Goal: Find contact information: Find contact information

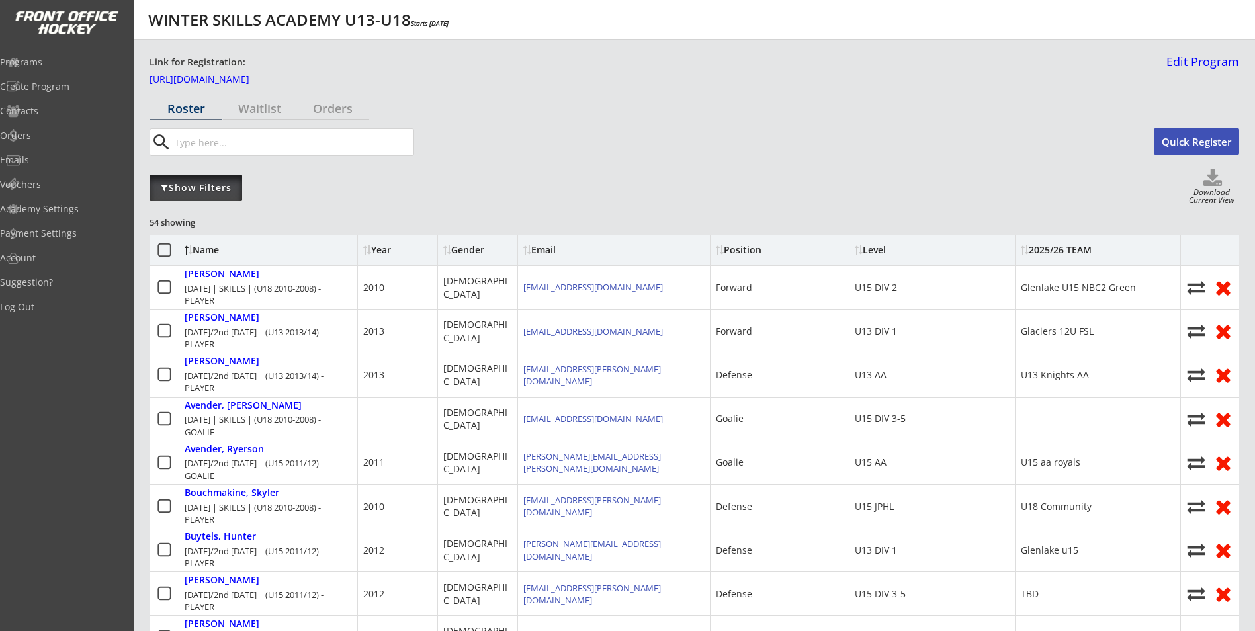
click at [215, 183] on div "Show Filters" at bounding box center [196, 187] width 93 height 13
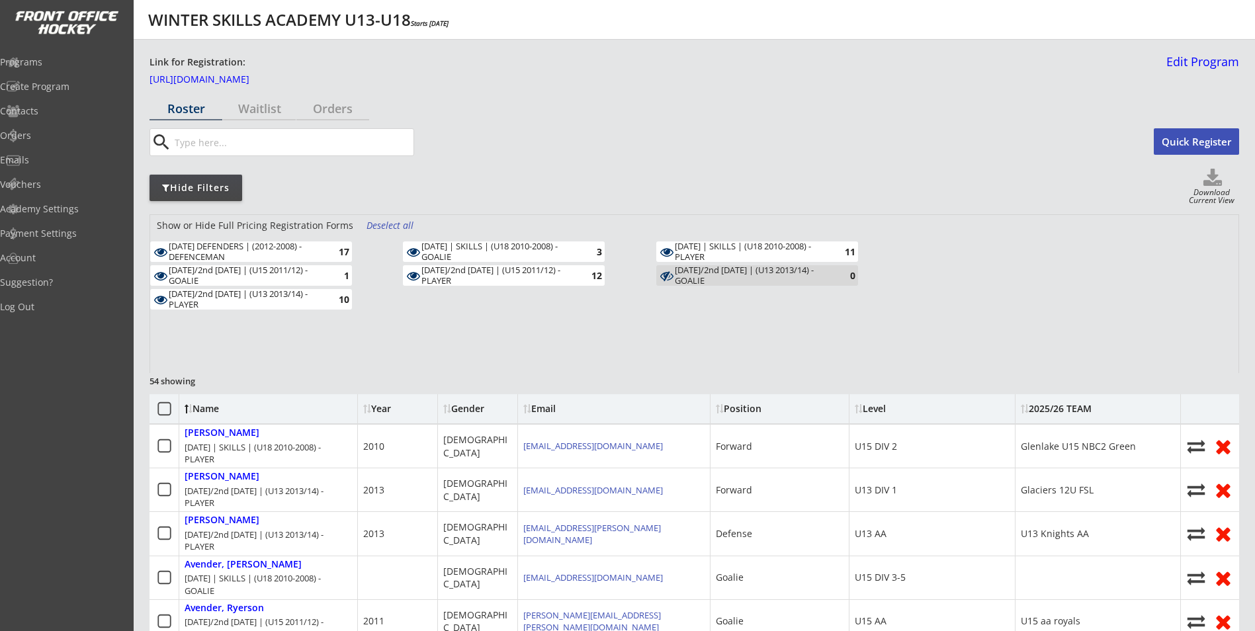
click at [370, 230] on div "Deselect all" at bounding box center [391, 225] width 49 height 13
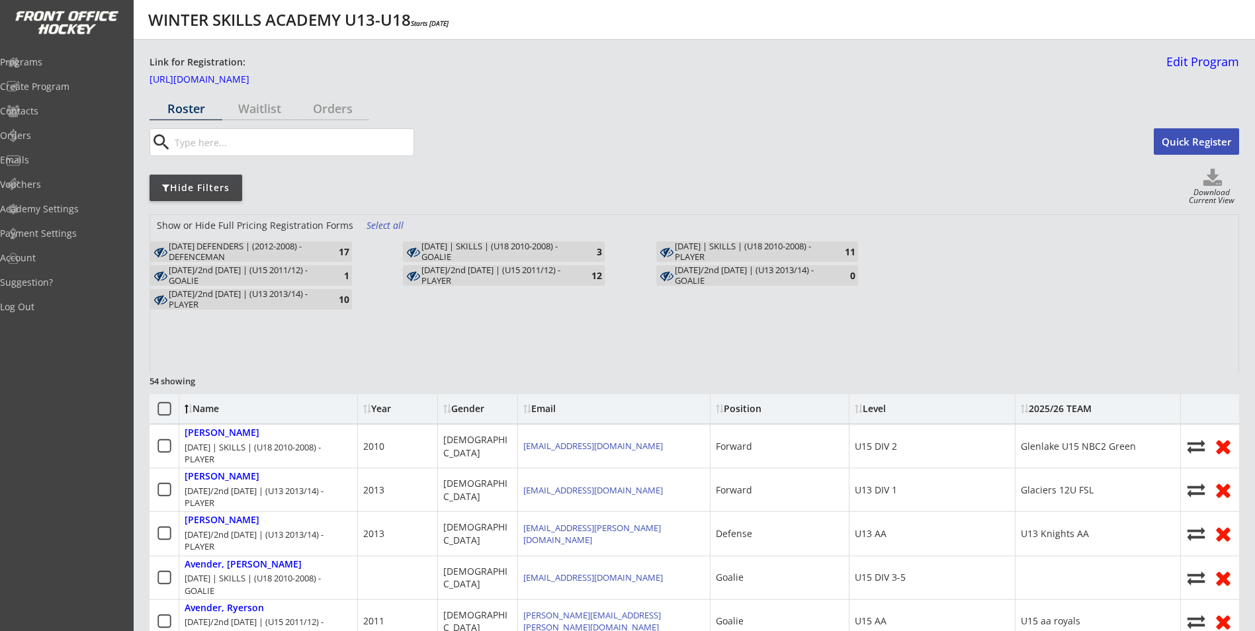
click at [265, 249] on div "MONDAY DEFENDERS | (2012-2008) - DEFENCEMAN" at bounding box center [246, 251] width 154 height 21
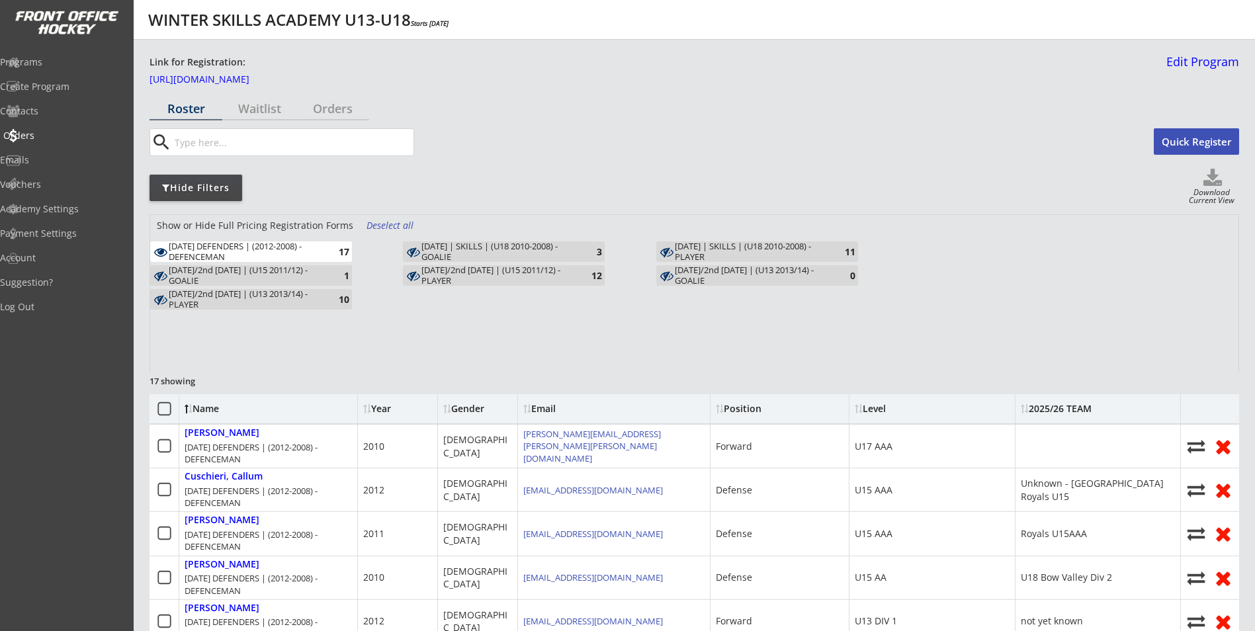
click at [55, 134] on div "Orders" at bounding box center [62, 135] width 119 height 9
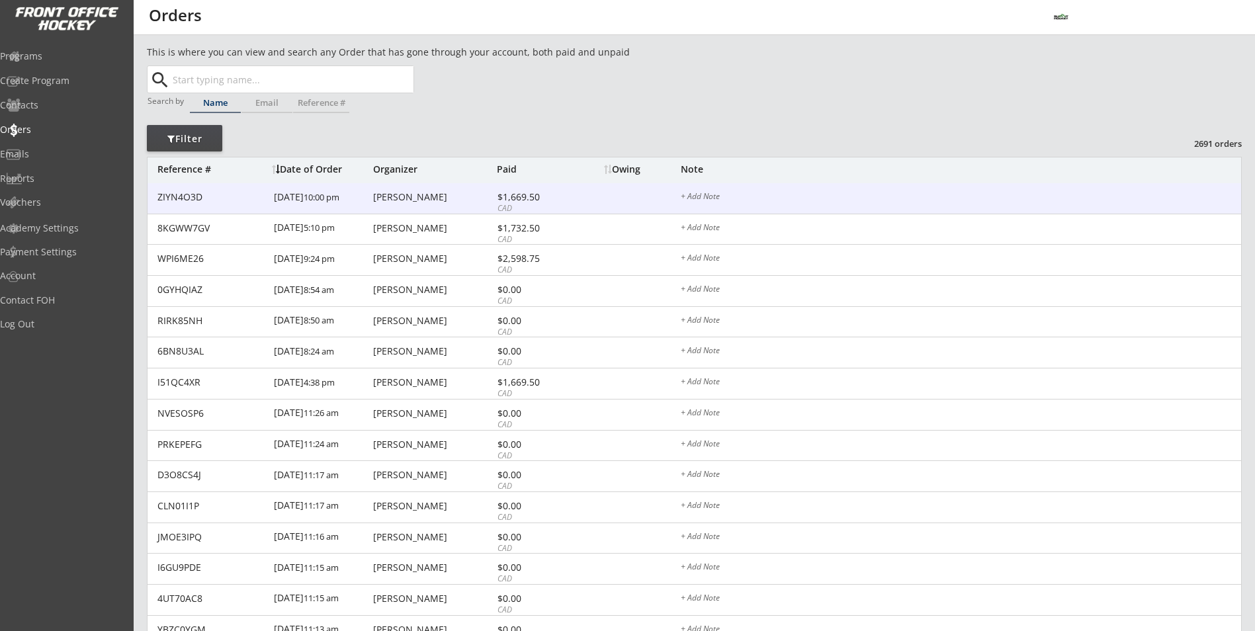
click at [373, 194] on div "Kirsten Van Campenhout" at bounding box center [433, 197] width 120 height 9
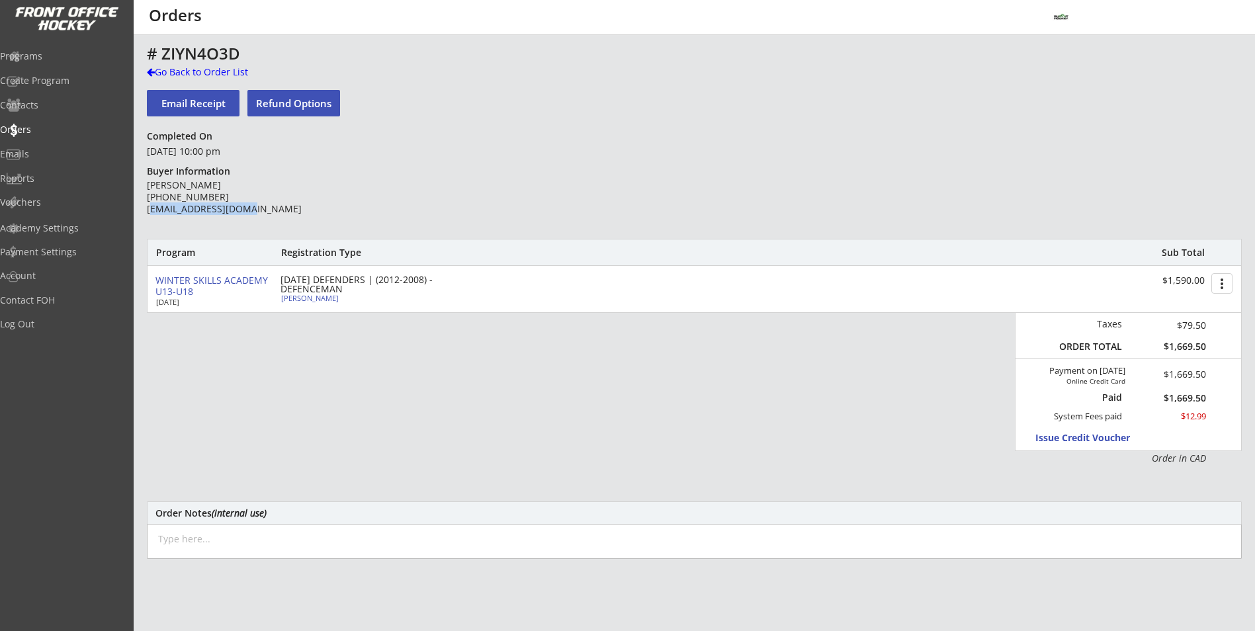
drag, startPoint x: 257, startPoint y: 208, endPoint x: 149, endPoint y: 217, distance: 108.2
click at [149, 217] on div "Kirsten Van Campenhout (403) 478-6261 luckyk_7@hotmail.com" at bounding box center [242, 204] width 191 height 50
drag, startPoint x: 149, startPoint y: 217, endPoint x: 303, endPoint y: 221, distance: 154.2
click at [314, 230] on div "# ZIYN4O3D Go Back to Order List Email Receipt Refund Options Completed On Octo…" at bounding box center [694, 431] width 1095 height 773
drag, startPoint x: 245, startPoint y: 209, endPoint x: 150, endPoint y: 210, distance: 95.9
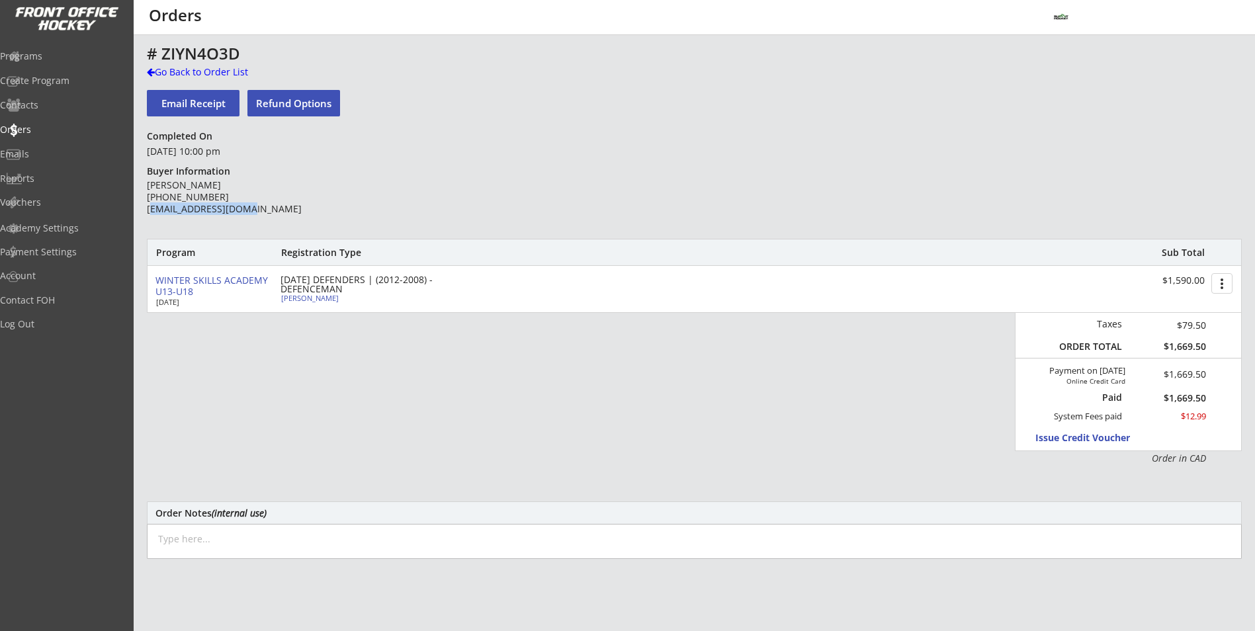
click at [150, 210] on div "Kirsten Van Campenhout (403) 478-6261 luckyk_7@hotmail.com" at bounding box center [242, 197] width 191 height 36
drag, startPoint x: 150, startPoint y: 210, endPoint x: 161, endPoint y: 206, distance: 12.6
drag, startPoint x: 161, startPoint y: 206, endPoint x: 398, endPoint y: 192, distance: 236.6
click at [398, 192] on div "# ZIYN4O3D Go Back to Order List Email Receipt Refund Options Completed On Octo…" at bounding box center [694, 431] width 1095 height 773
click at [294, 292] on div "MONDAY DEFENDERS | (2012-2008) - DEFENCEMAN" at bounding box center [357, 284] width 152 height 19
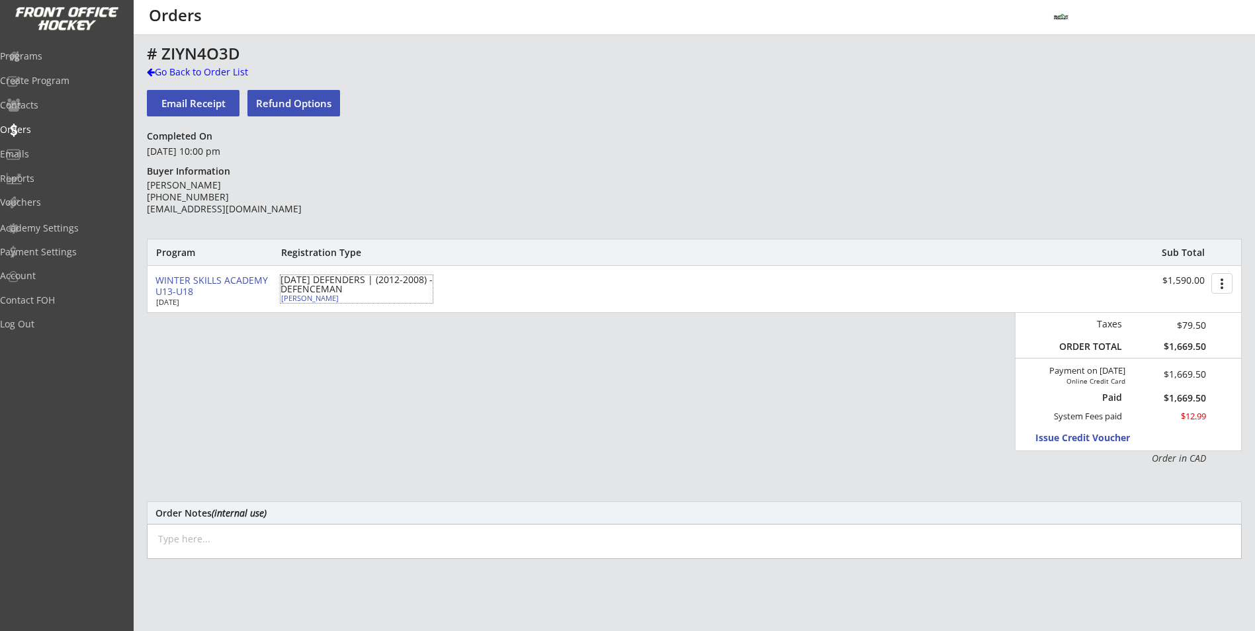
select select ""Defense""
select select ""U15 AA""
select select ""AL""
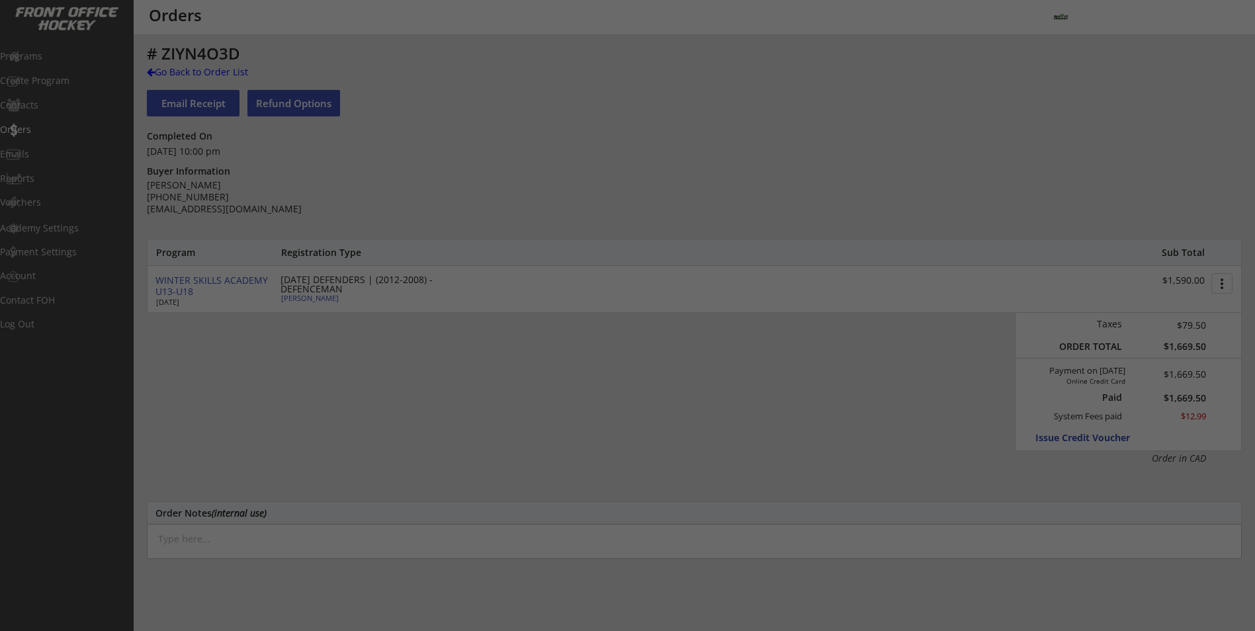
type input "Male"
type input "U18 Bow Valley Div 2"
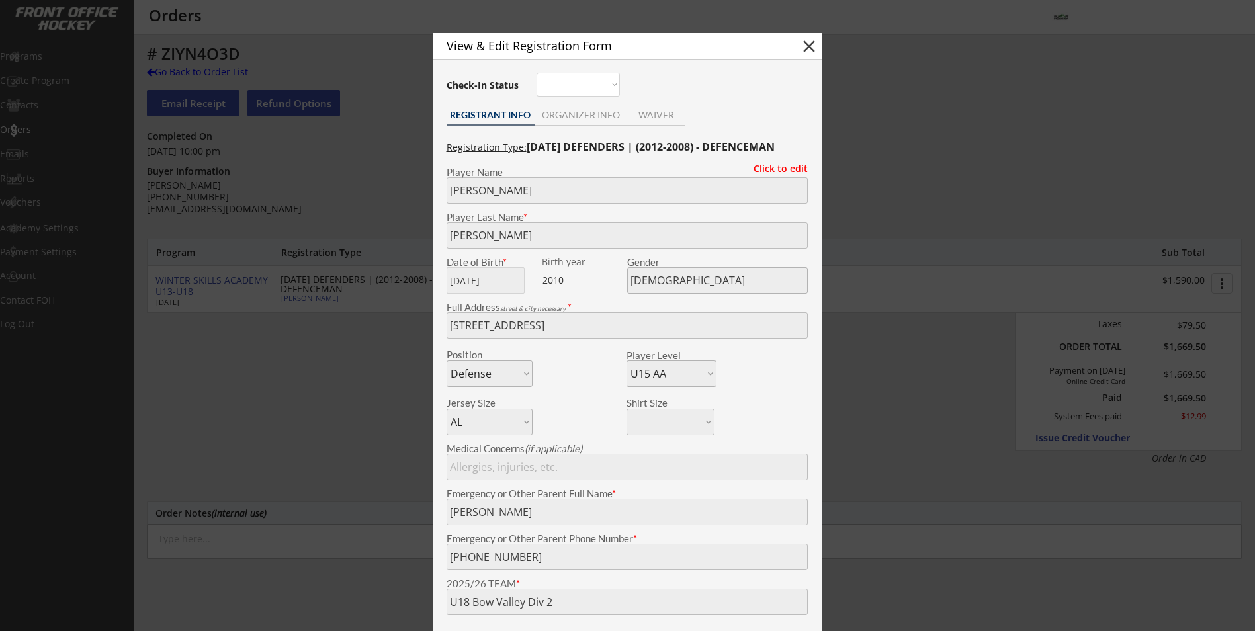
click at [334, 396] on div at bounding box center [627, 315] width 1255 height 631
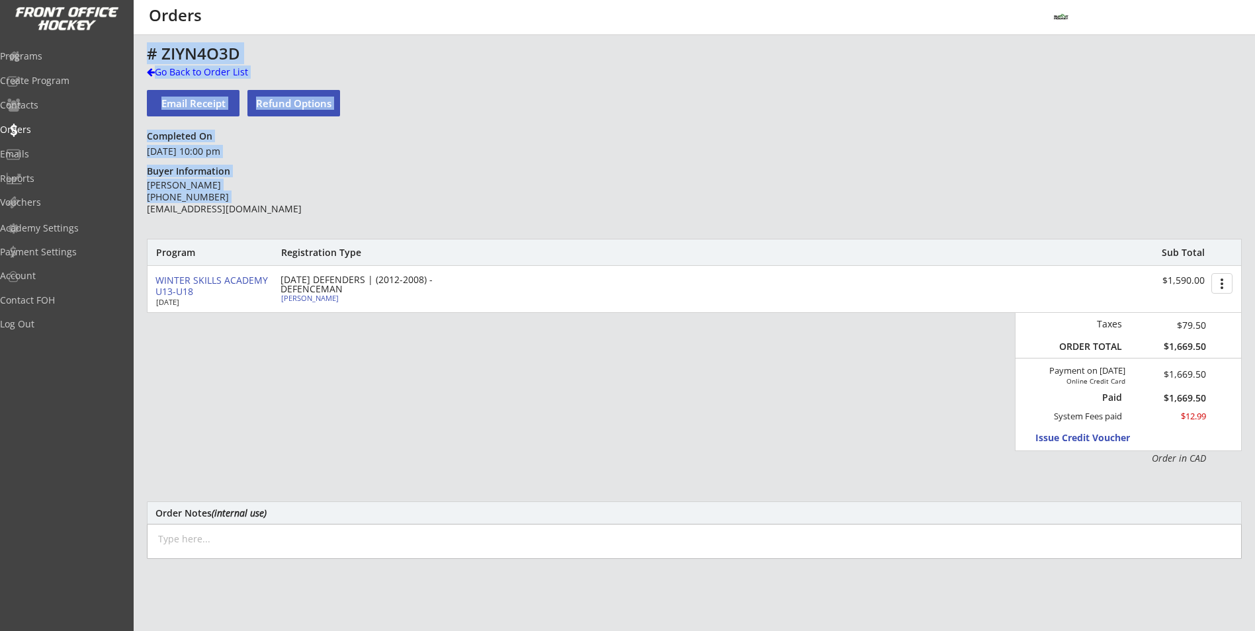
click at [148, 210] on div "Kirsten Van Campenhout (403) 478-6261 luckyk_7@hotmail.com" at bounding box center [242, 197] width 191 height 36
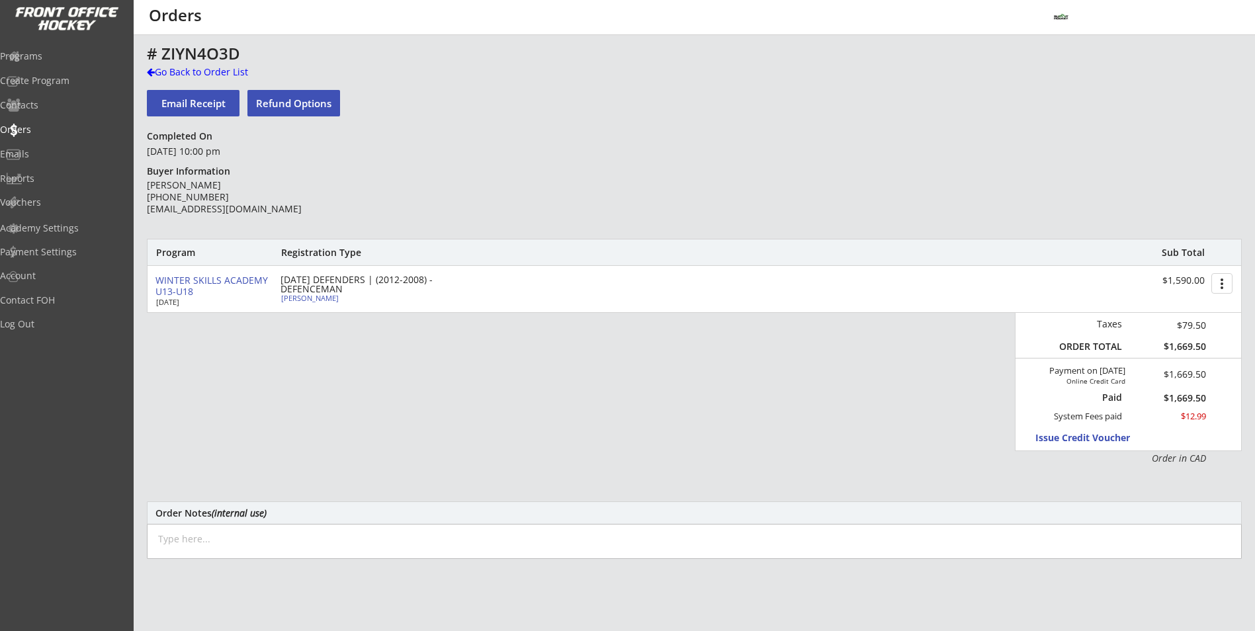
click at [148, 210] on div "Kirsten Van Campenhout (403) 478-6261 luckyk_7@hotmail.com" at bounding box center [242, 197] width 191 height 36
drag, startPoint x: 147, startPoint y: 208, endPoint x: 245, endPoint y: 210, distance: 98.0
click at [245, 210] on div "Kirsten Van Campenhout (403) 478-6261 luckyk_7@hotmail.com" at bounding box center [242, 197] width 191 height 36
drag, startPoint x: 245, startPoint y: 210, endPoint x: 230, endPoint y: 206, distance: 15.7
copy div "luckyk_7@hotmail.com"
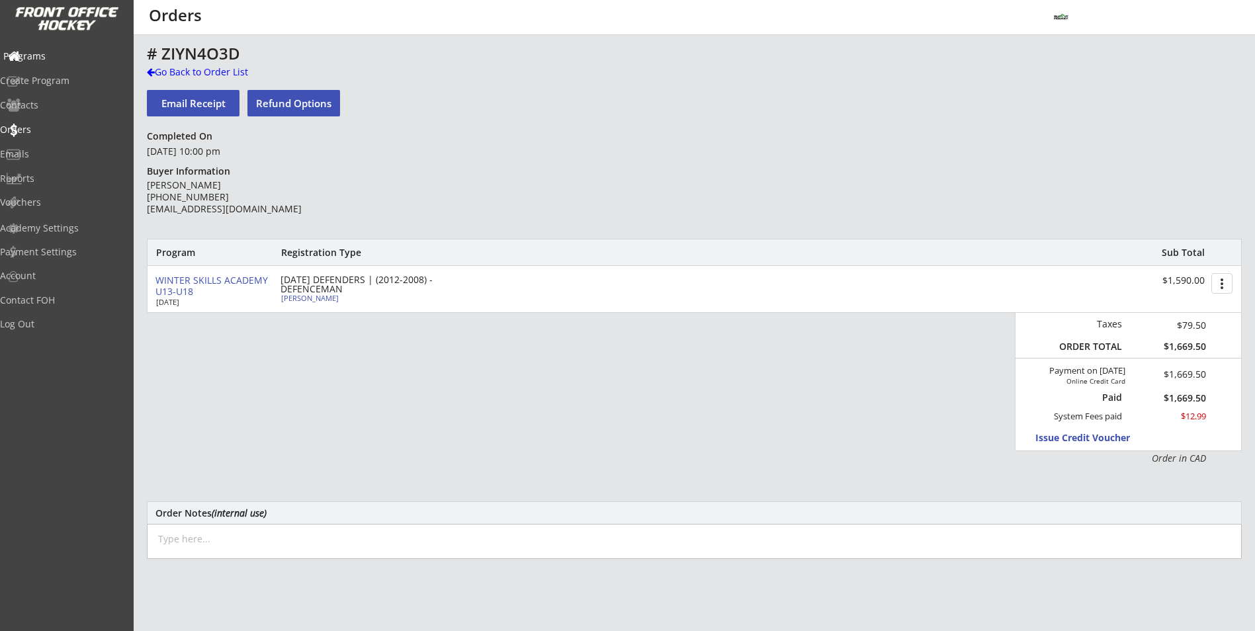
click at [43, 58] on div "Programs" at bounding box center [62, 56] width 119 height 9
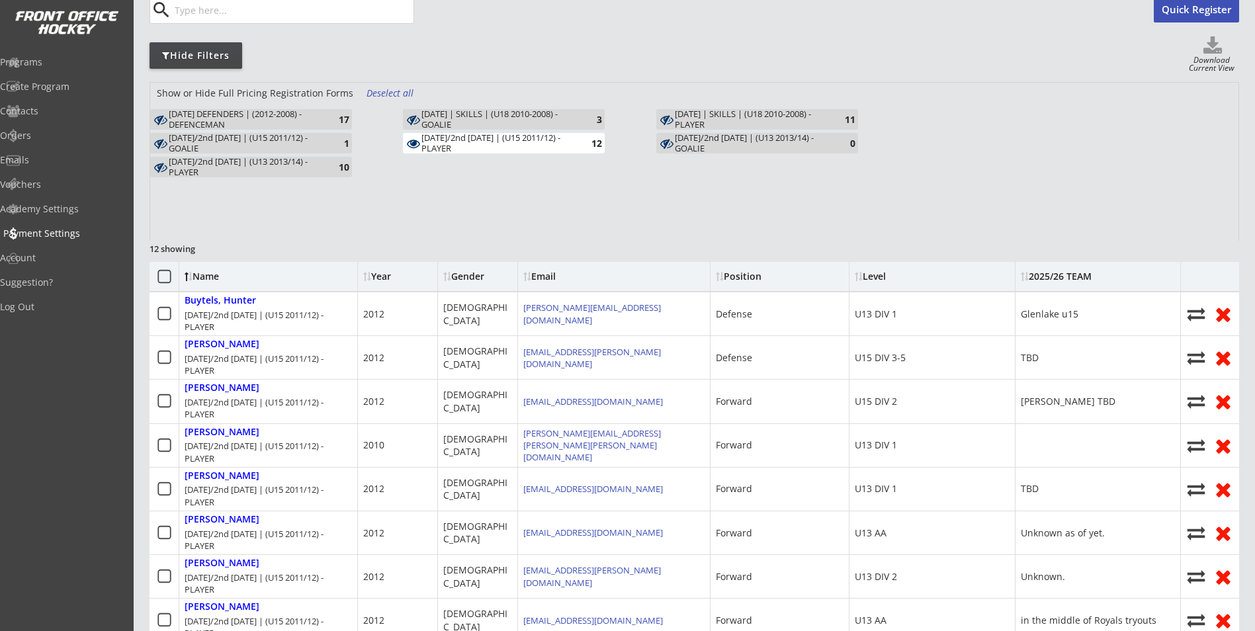
click at [50, 226] on div "Payment Settings" at bounding box center [63, 233] width 126 height 23
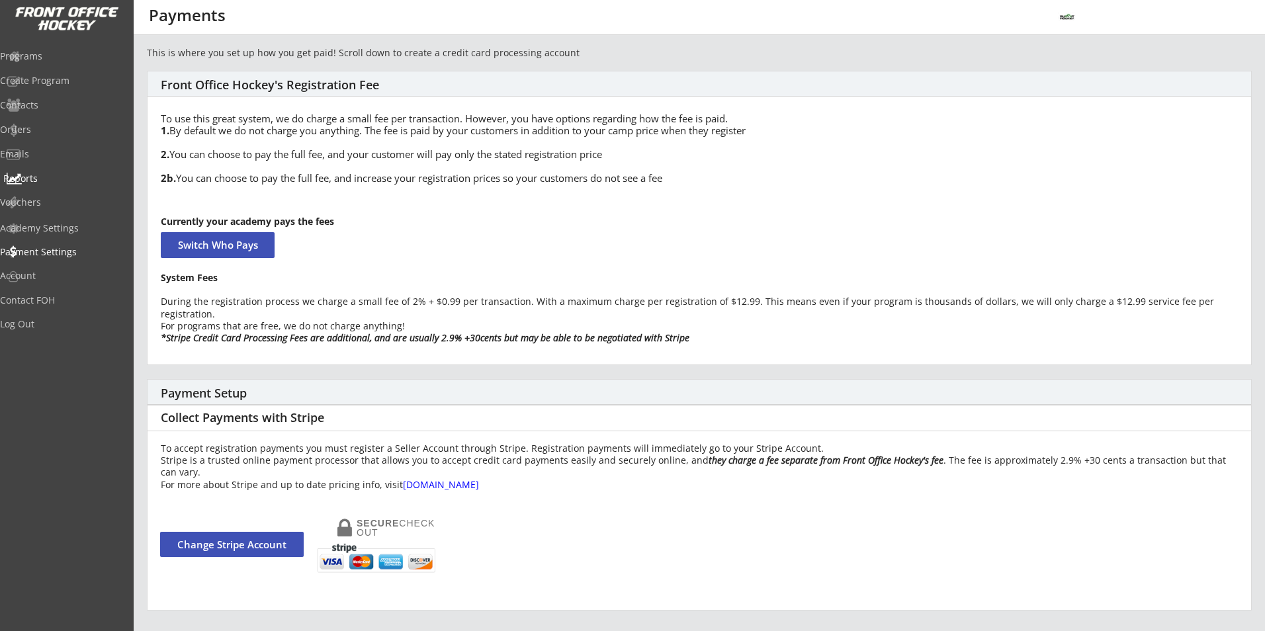
click at [64, 181] on div "Reports" at bounding box center [62, 178] width 119 height 9
